Goal: Download file/media

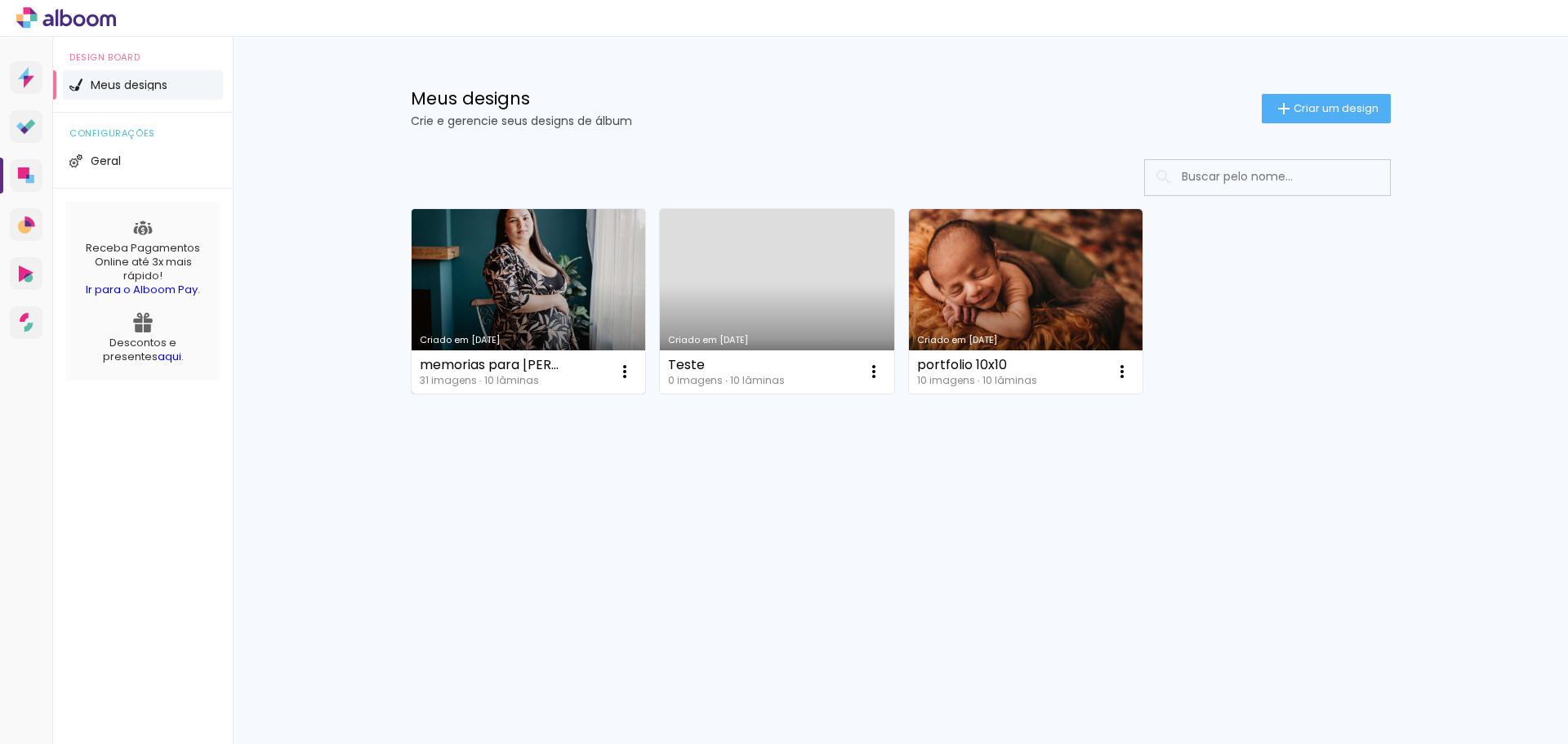
click at [549, 315] on link "Criado em [DATE]" at bounding box center [529, 301] width 235 height 185
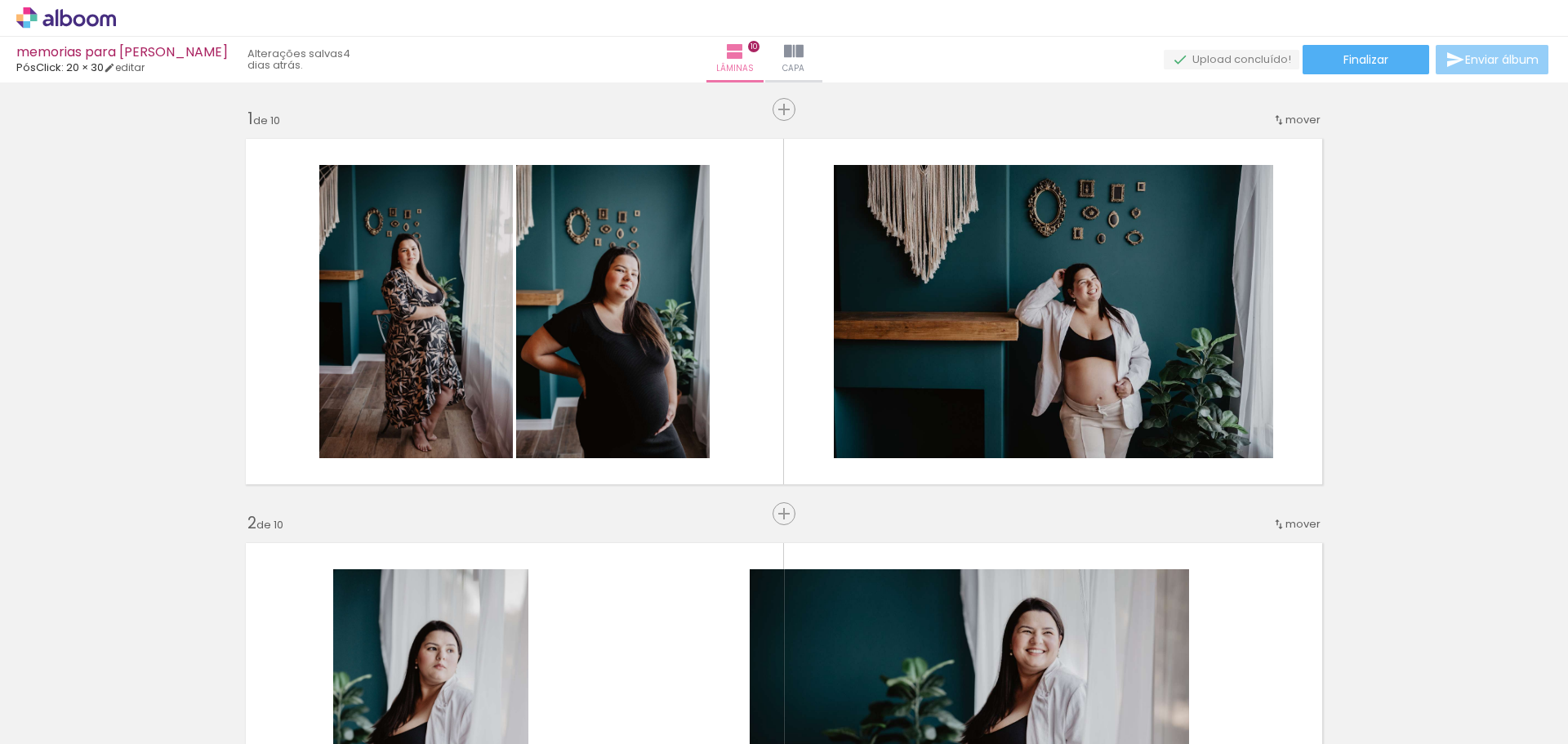
click at [1505, 65] on span "Enviar álbum" at bounding box center [1502, 59] width 73 height 11
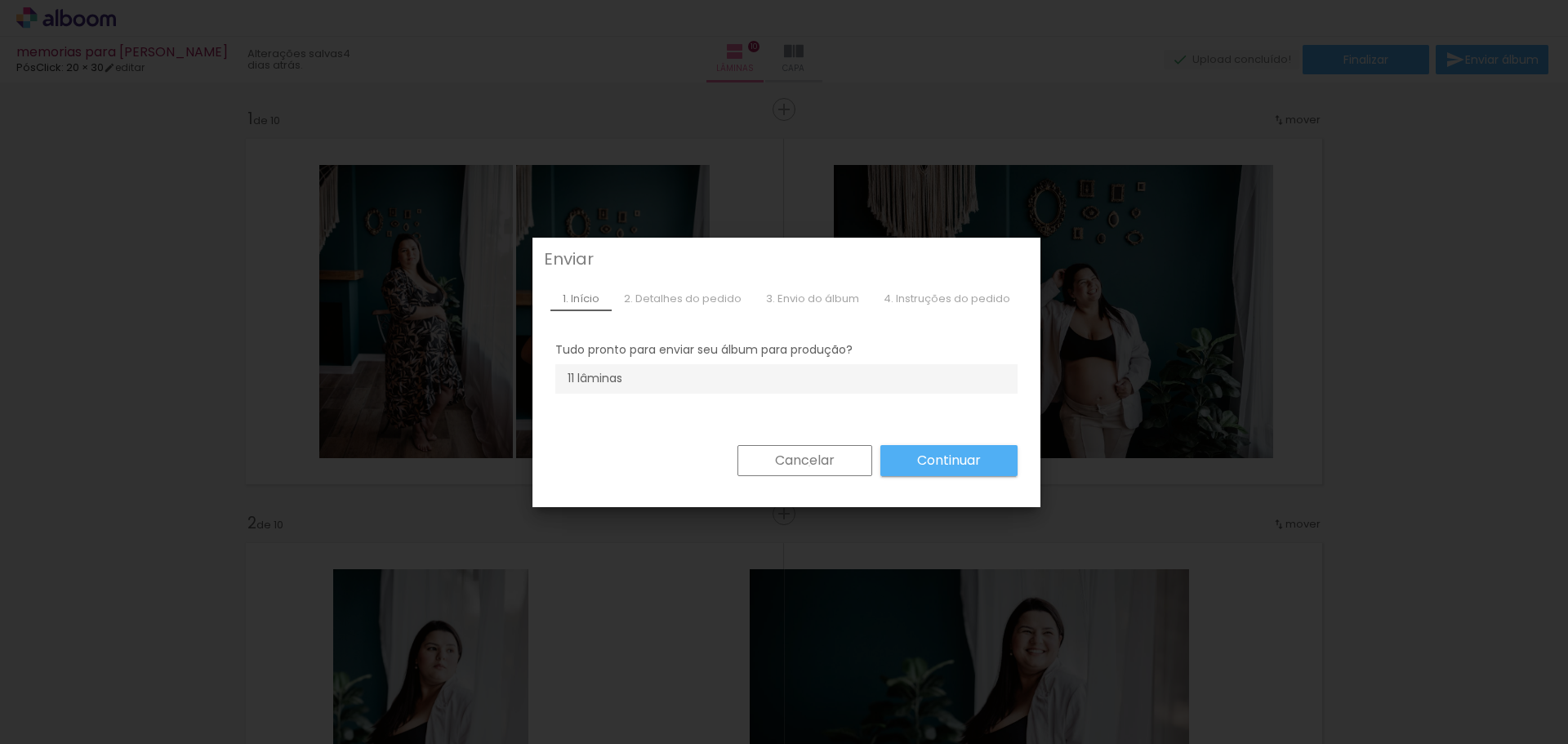
click at [0, 0] on slot "Cancelar" at bounding box center [0, 0] width 0 height 0
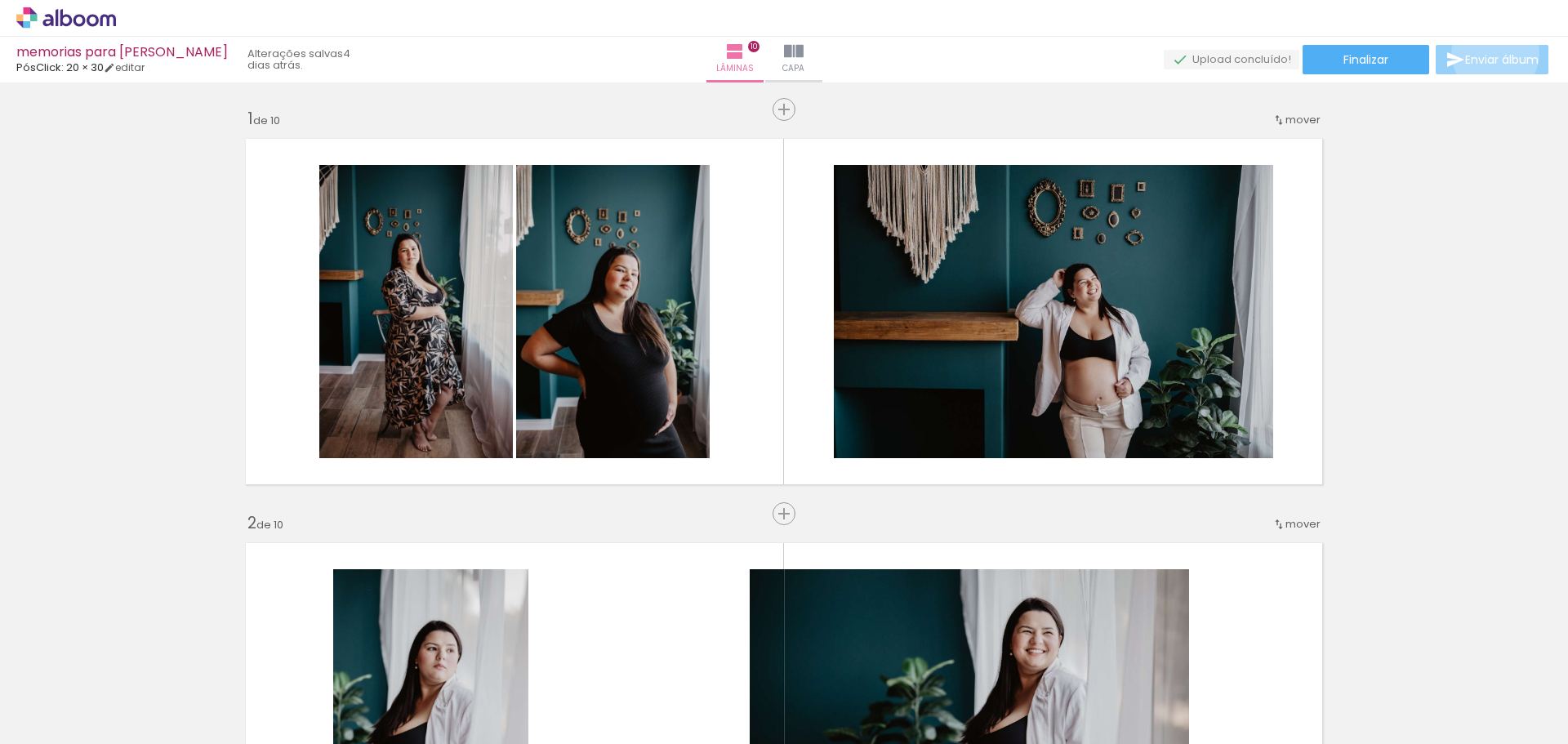
click at [1491, 54] on span "Enviar álbum" at bounding box center [1502, 59] width 73 height 11
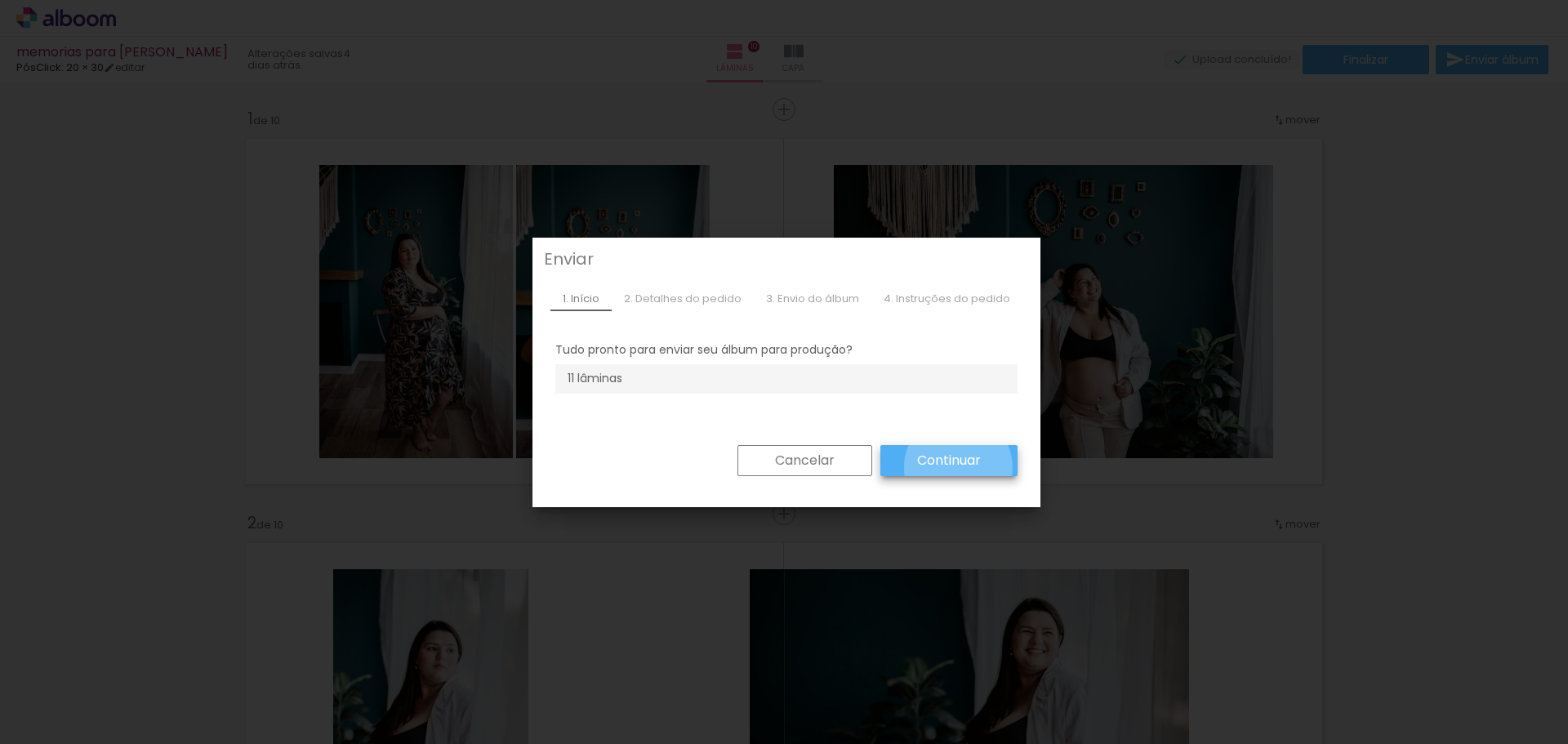
click at [0, 0] on slot "Continuar" at bounding box center [0, 0] width 0 height 0
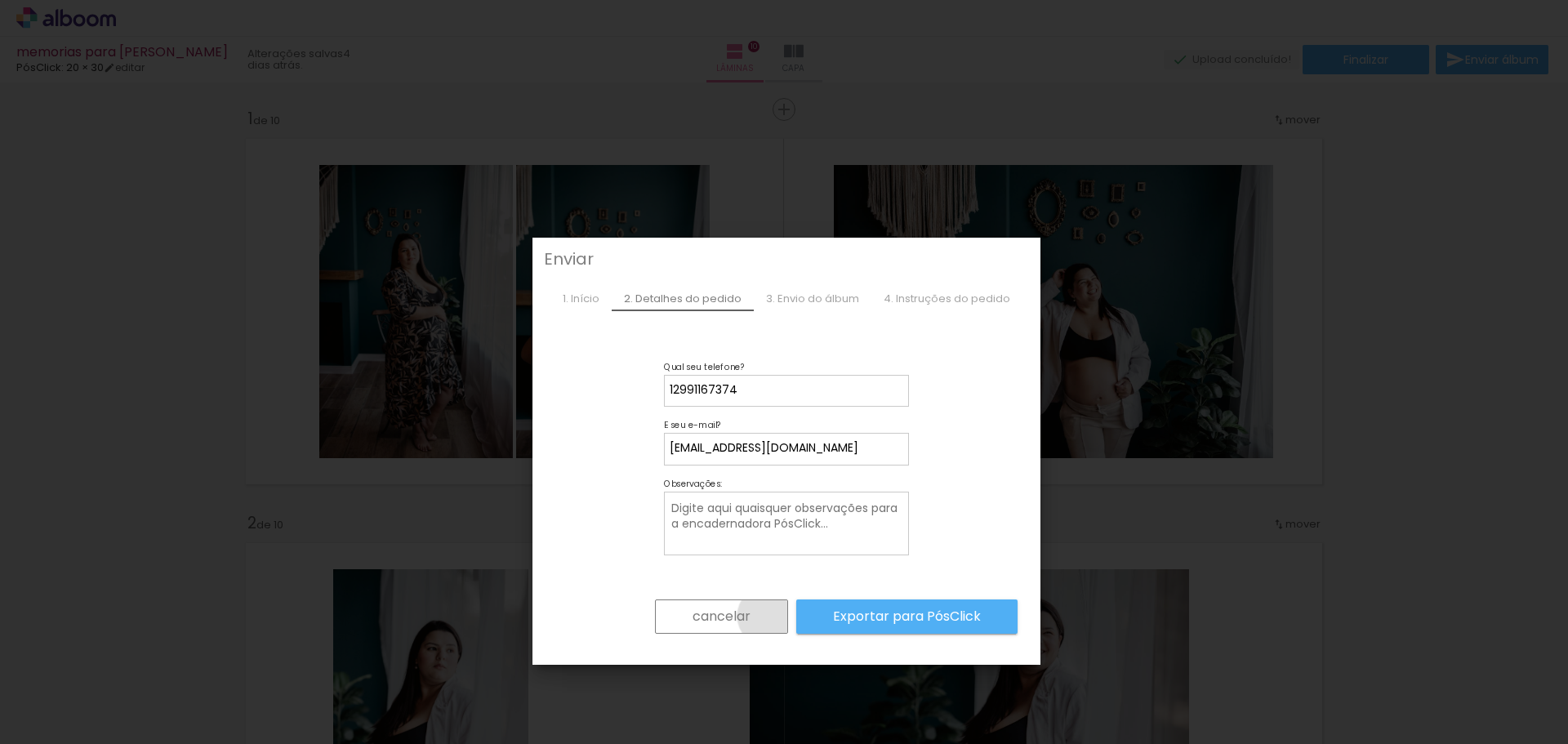
click at [764, 616] on paper-button "cancelar" at bounding box center [721, 616] width 134 height 34
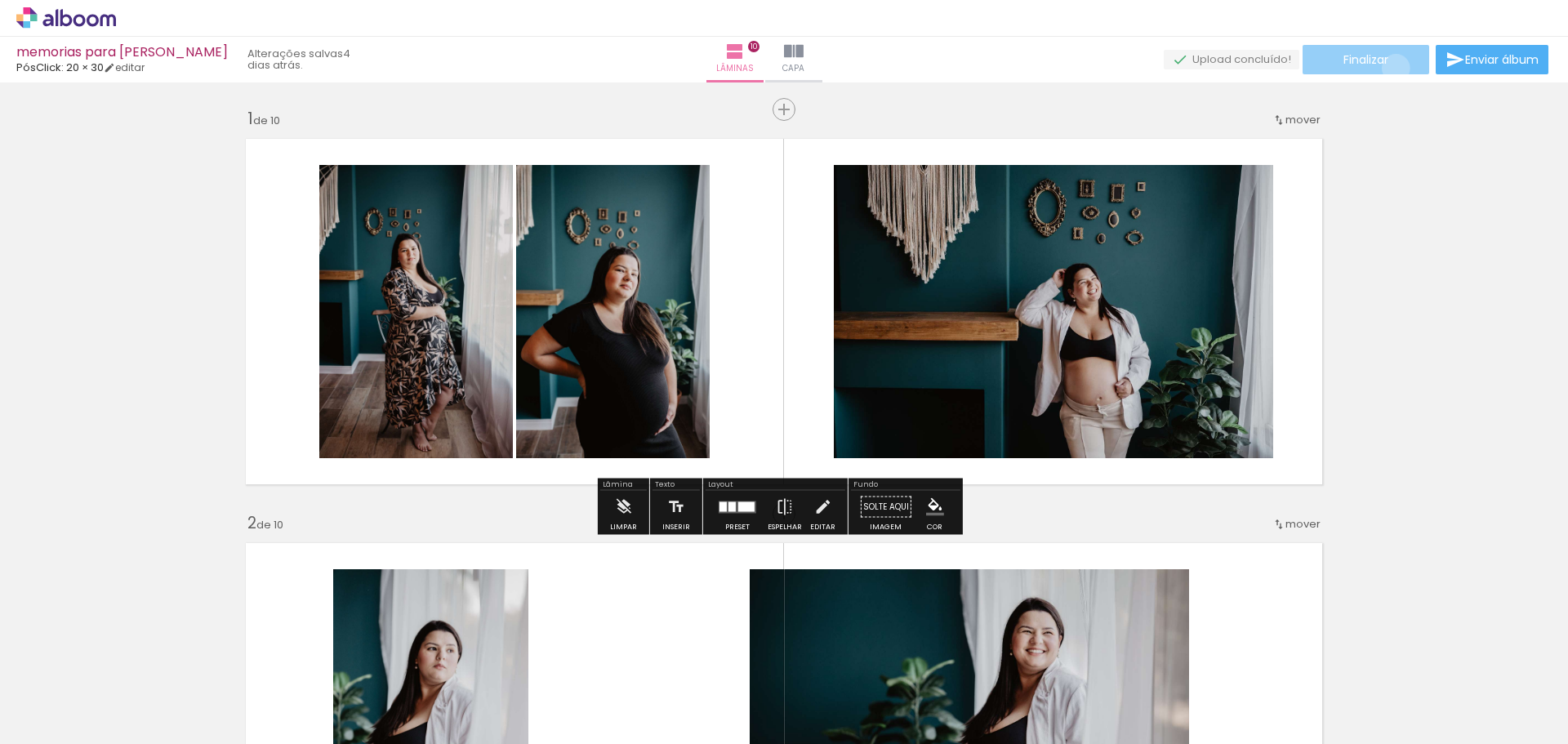
click at [1390, 68] on paper-button "Finalizar" at bounding box center [1366, 60] width 127 height 30
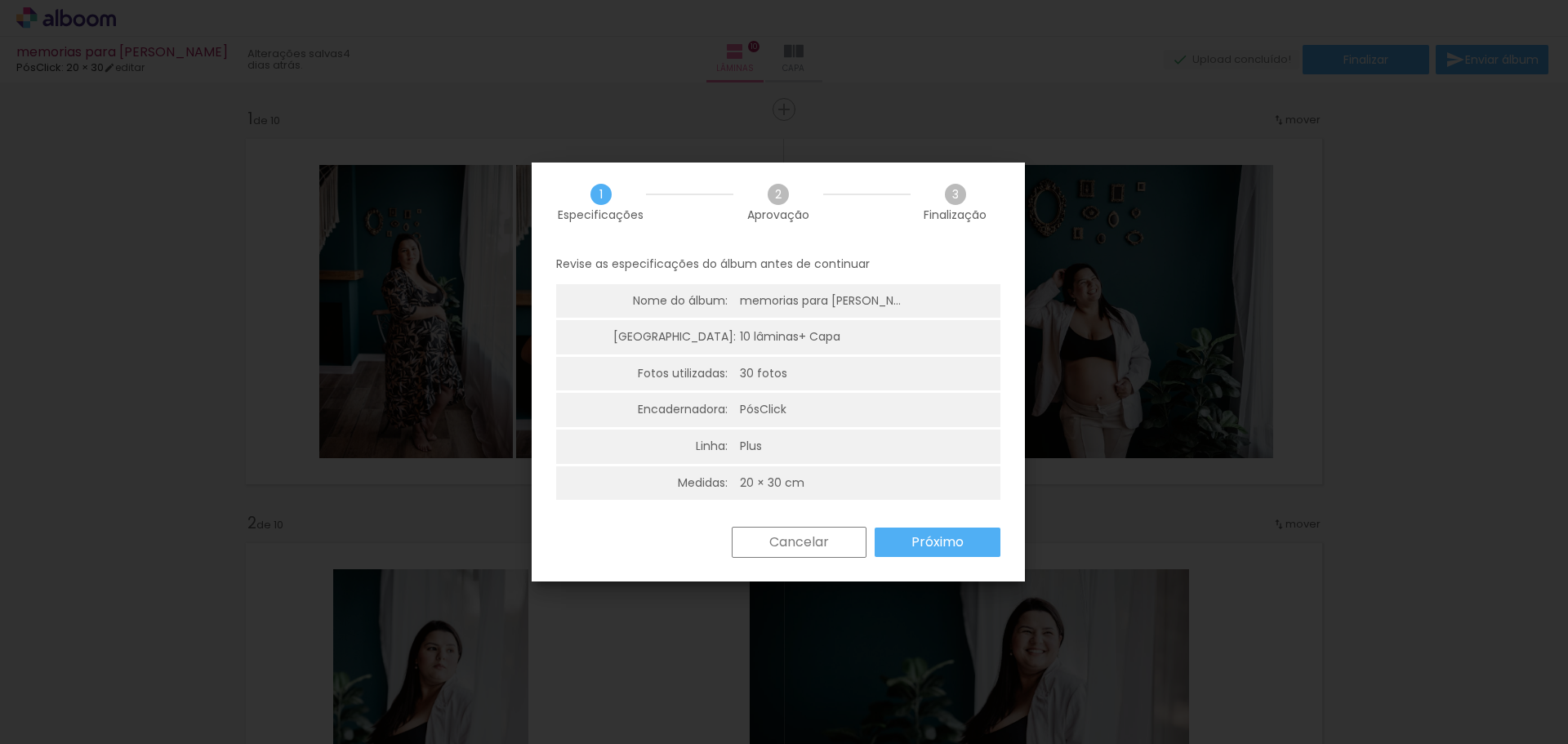
scroll to position [4, 0]
click at [0, 0] on slot "Próximo" at bounding box center [0, 0] width 0 height 0
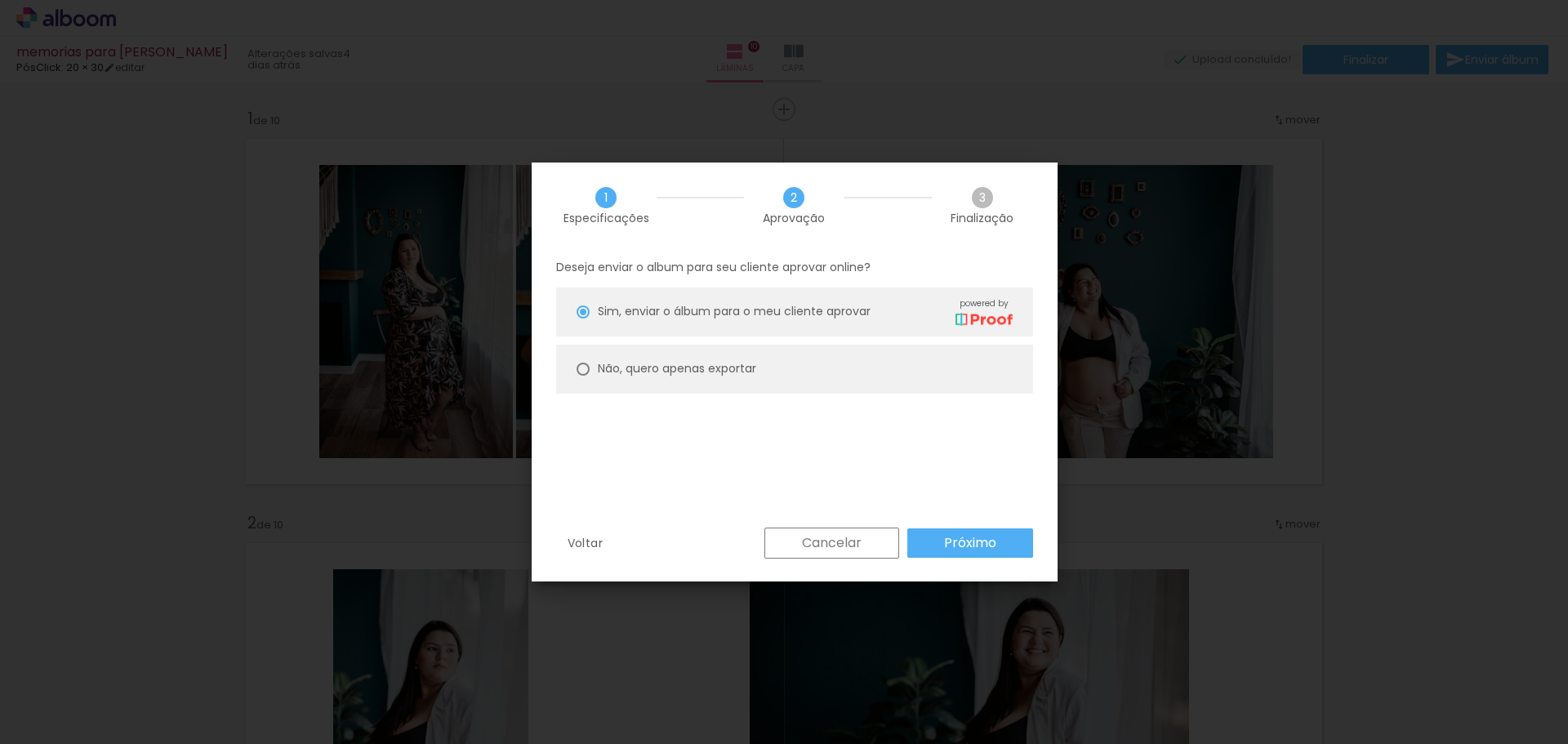
click at [0, 0] on slot "Não, quero apenas exportar" at bounding box center [0, 0] width 0 height 0
type paper-radio-button "on"
click at [1007, 549] on paper-button "Próximo" at bounding box center [970, 543] width 126 height 30
type input "Alta, 300 DPI"
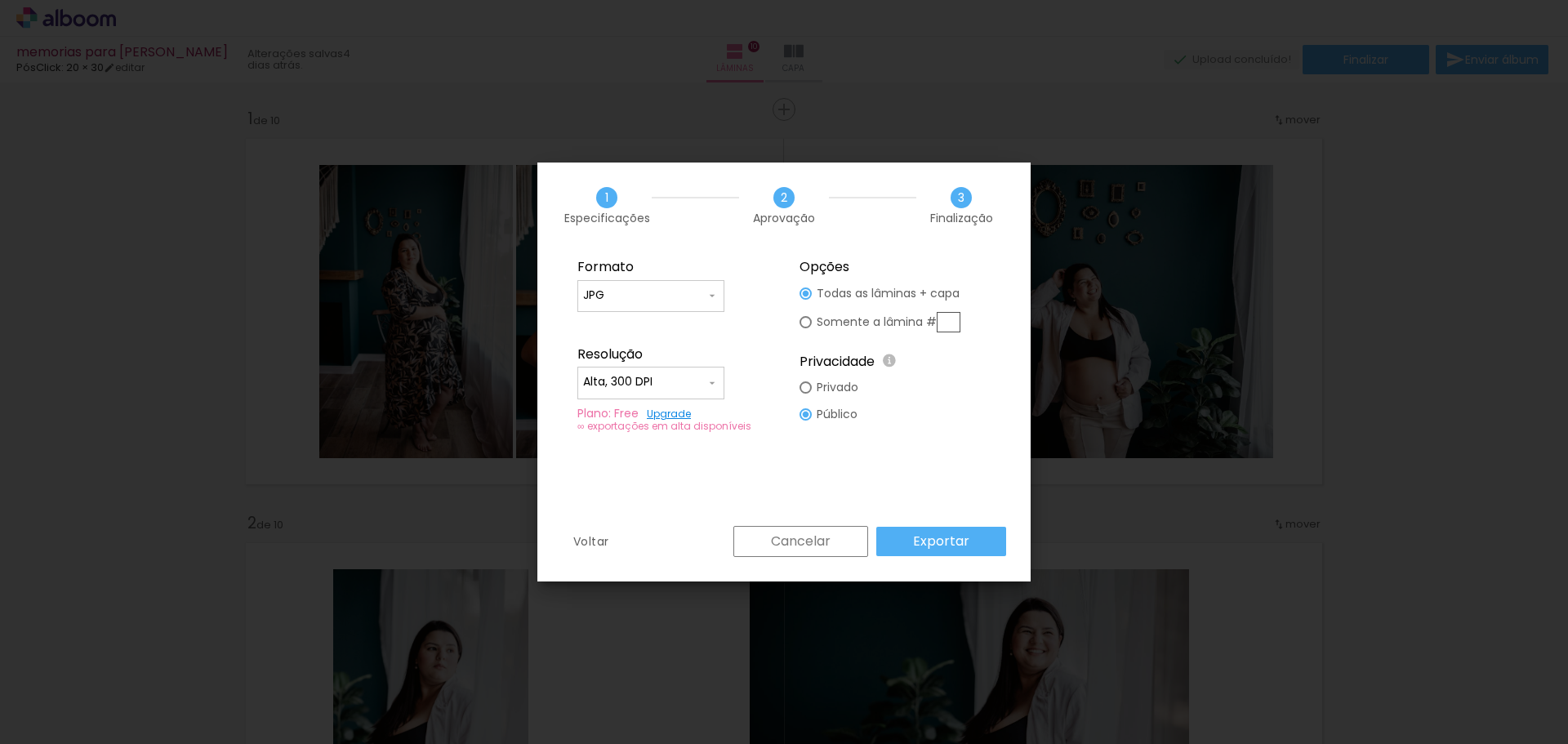
click at [805, 300] on div at bounding box center [805, 293] width 12 height 12
type paper-radio-button "on"
click at [811, 300] on div at bounding box center [805, 293] width 12 height 12
type paper-radio-button "on"
click at [688, 383] on input "Alta, 300 DPI" at bounding box center [645, 382] width 122 height 16
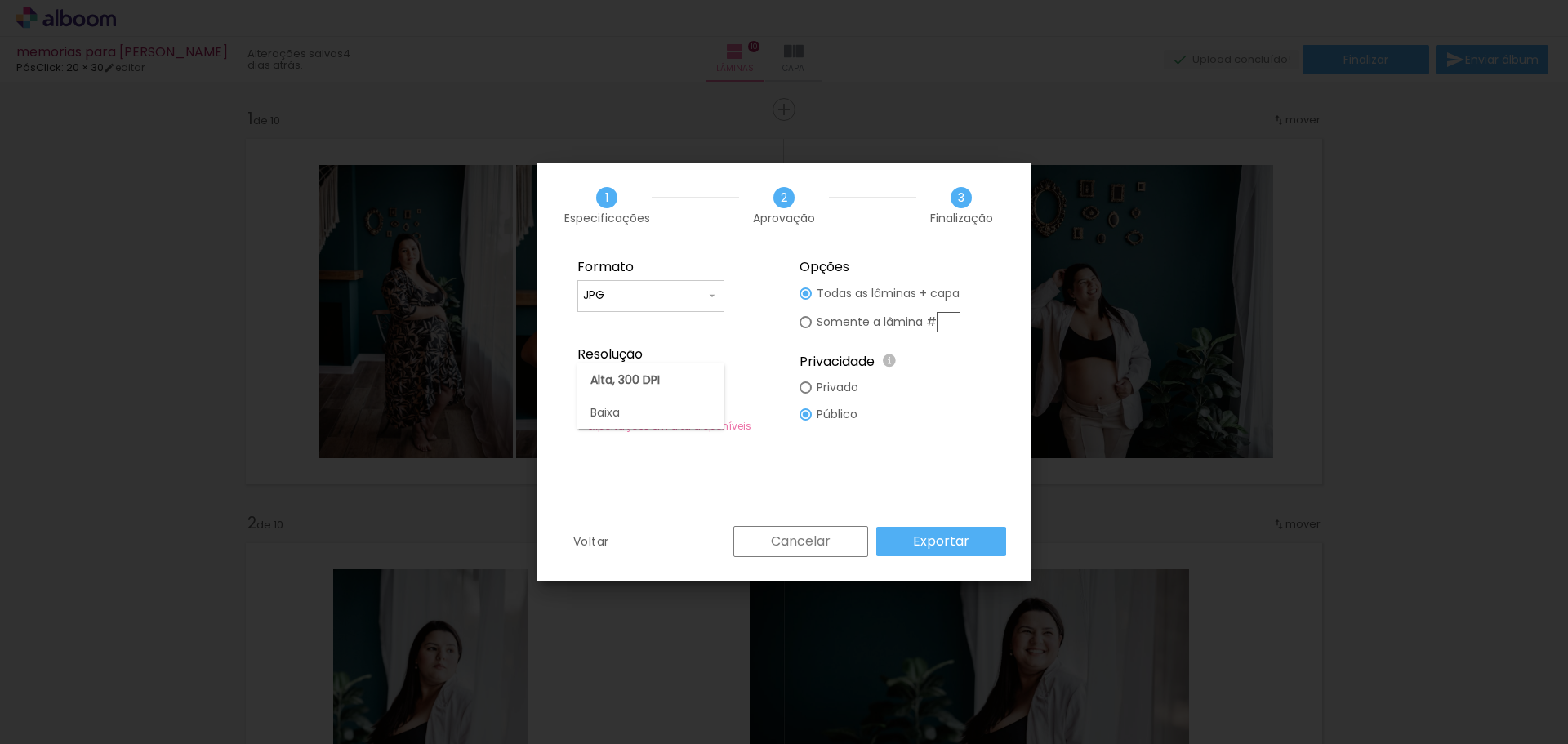
click at [688, 383] on paper-item "Alta, 300 DPI" at bounding box center [650, 379] width 147 height 32
click at [0, 0] on slot "Exportar" at bounding box center [0, 0] width 0 height 0
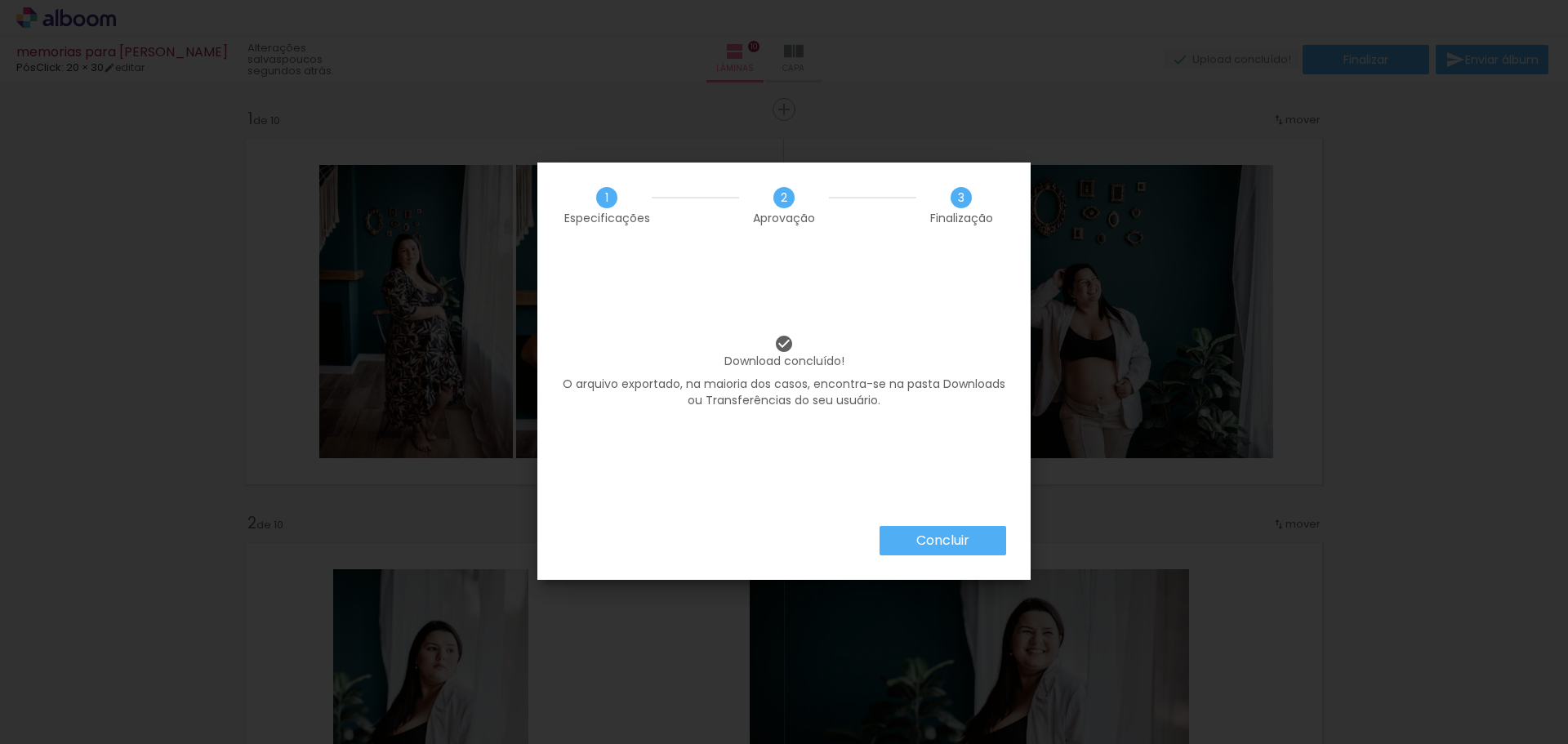
click at [0, 0] on slot "Concluir" at bounding box center [0, 0] width 0 height 0
